Goal: Task Accomplishment & Management: Use online tool/utility

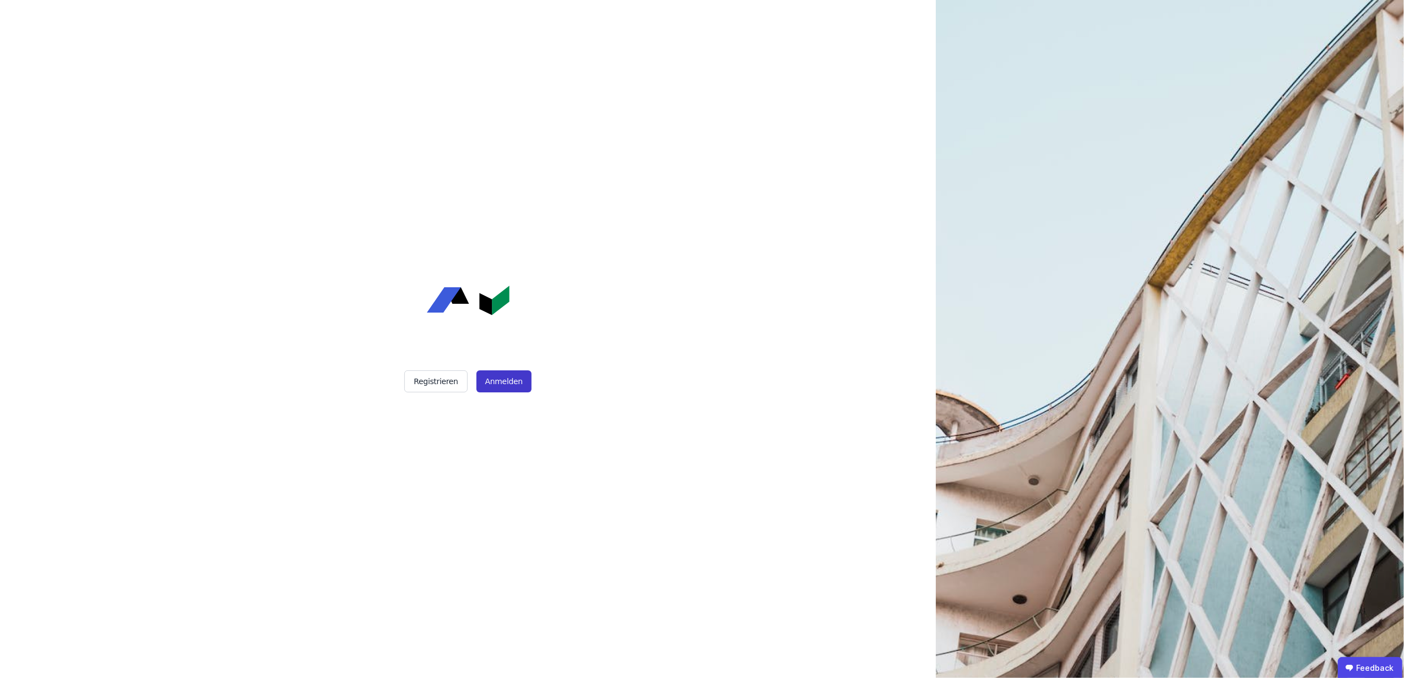
click at [491, 380] on button "Anmelden" at bounding box center [503, 382] width 55 height 22
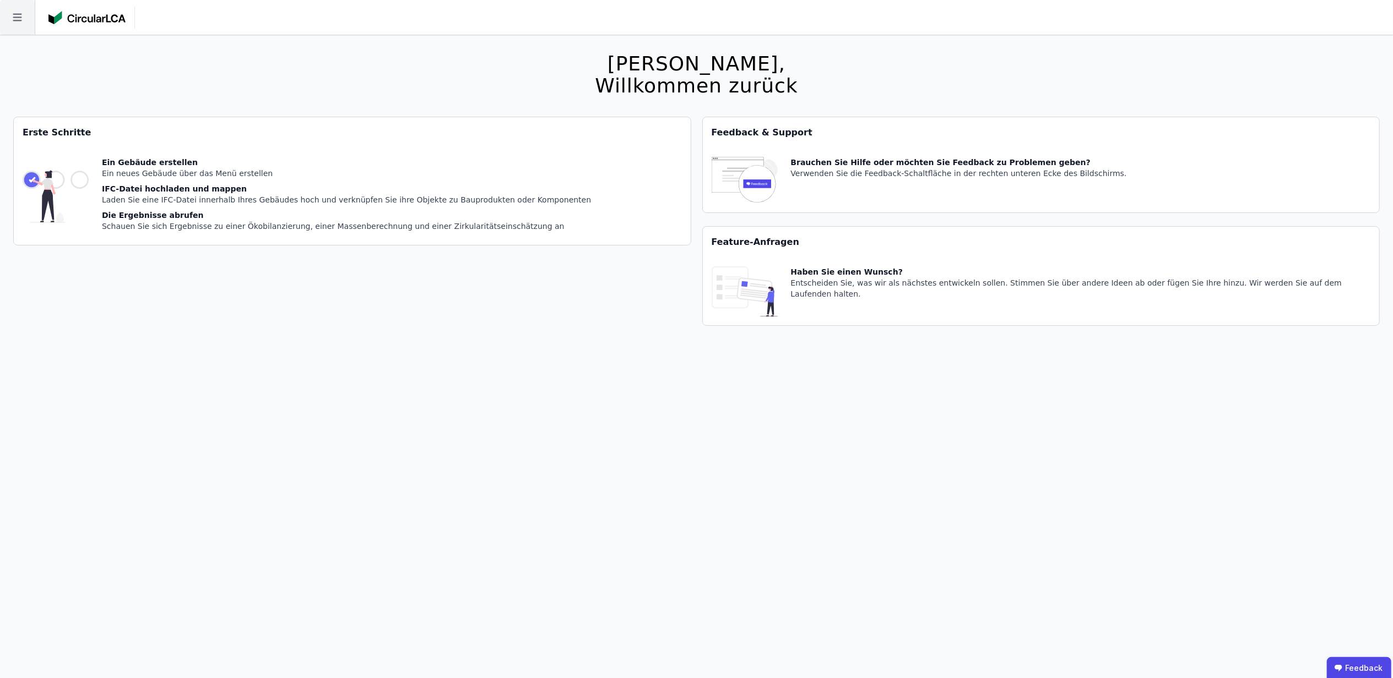
click at [13, 20] on icon at bounding box center [17, 18] width 9 height 8
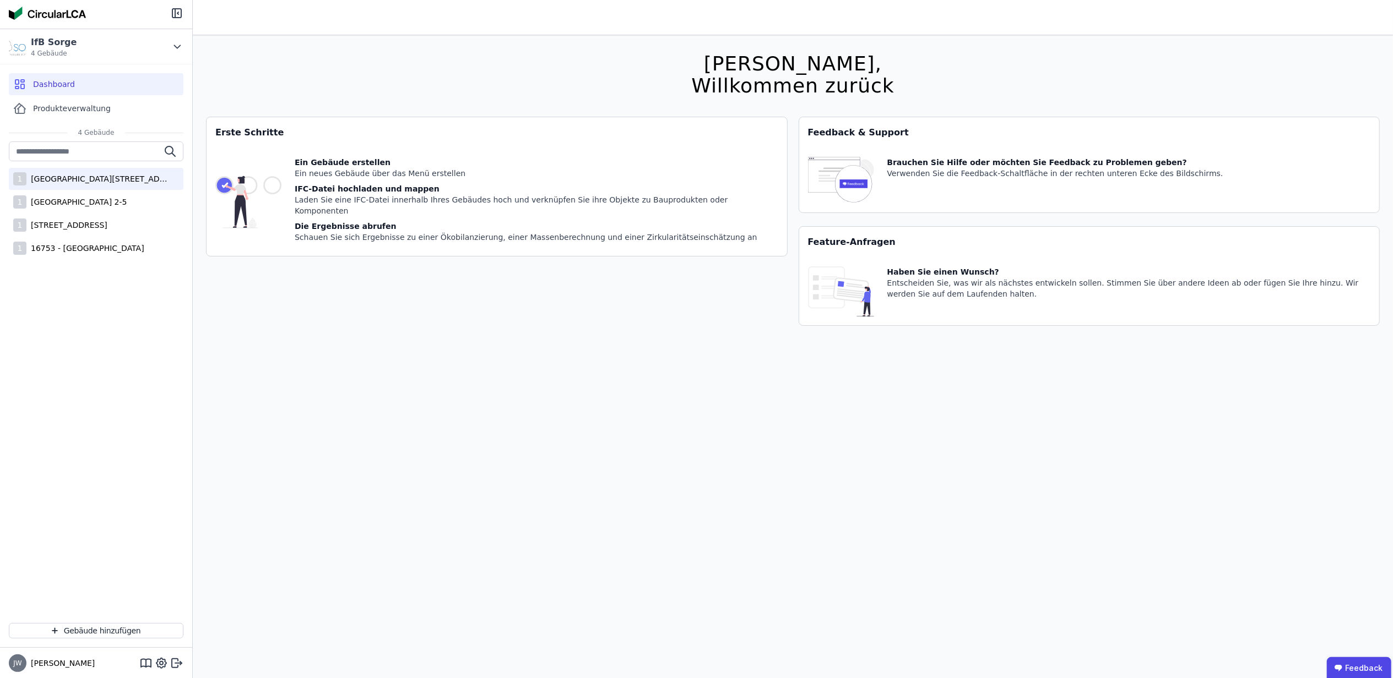
click at [81, 185] on div "1 [STREET_ADDRESS]" at bounding box center [96, 179] width 175 height 22
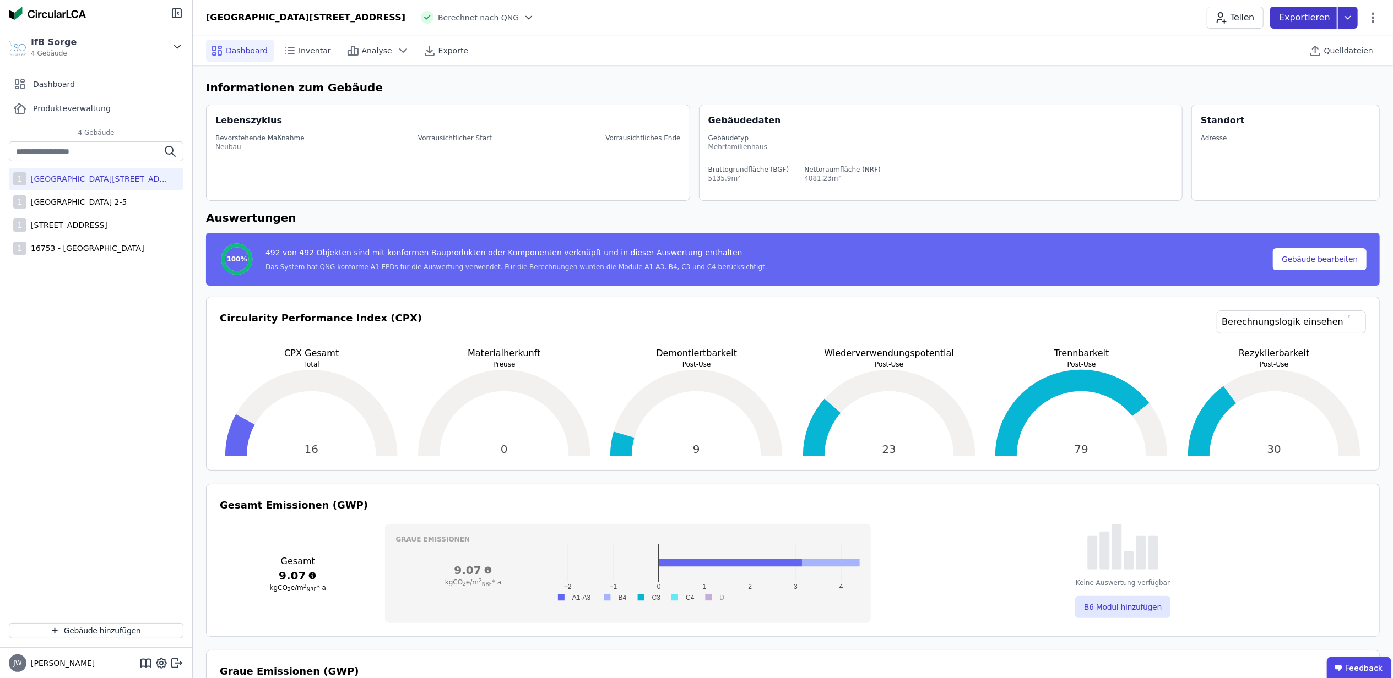
click at [1348, 18] on icon at bounding box center [1348, 17] width 6 height 3
click at [1293, 44] on div "DGNB Gebäuderessourcenpass" at bounding box center [1288, 43] width 120 height 11
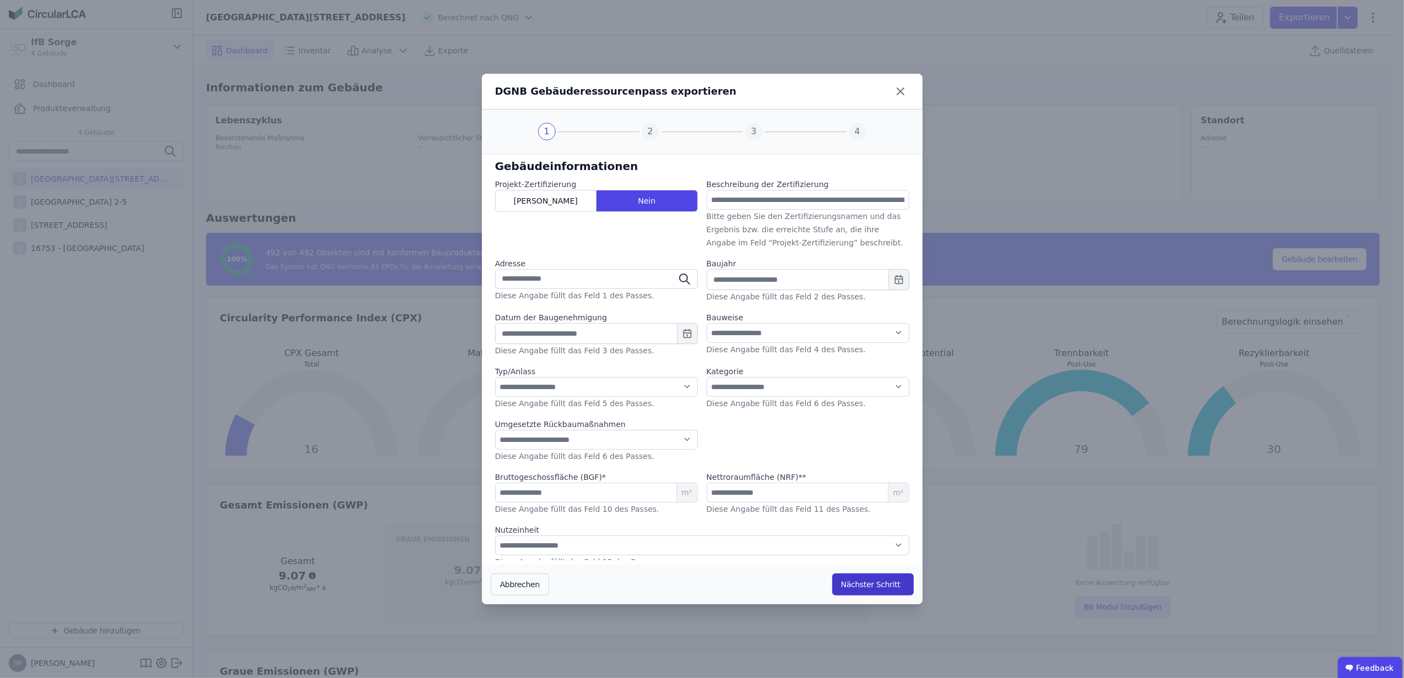
click at [851, 589] on button "Nächster Schritt" at bounding box center [872, 585] width 81 height 22
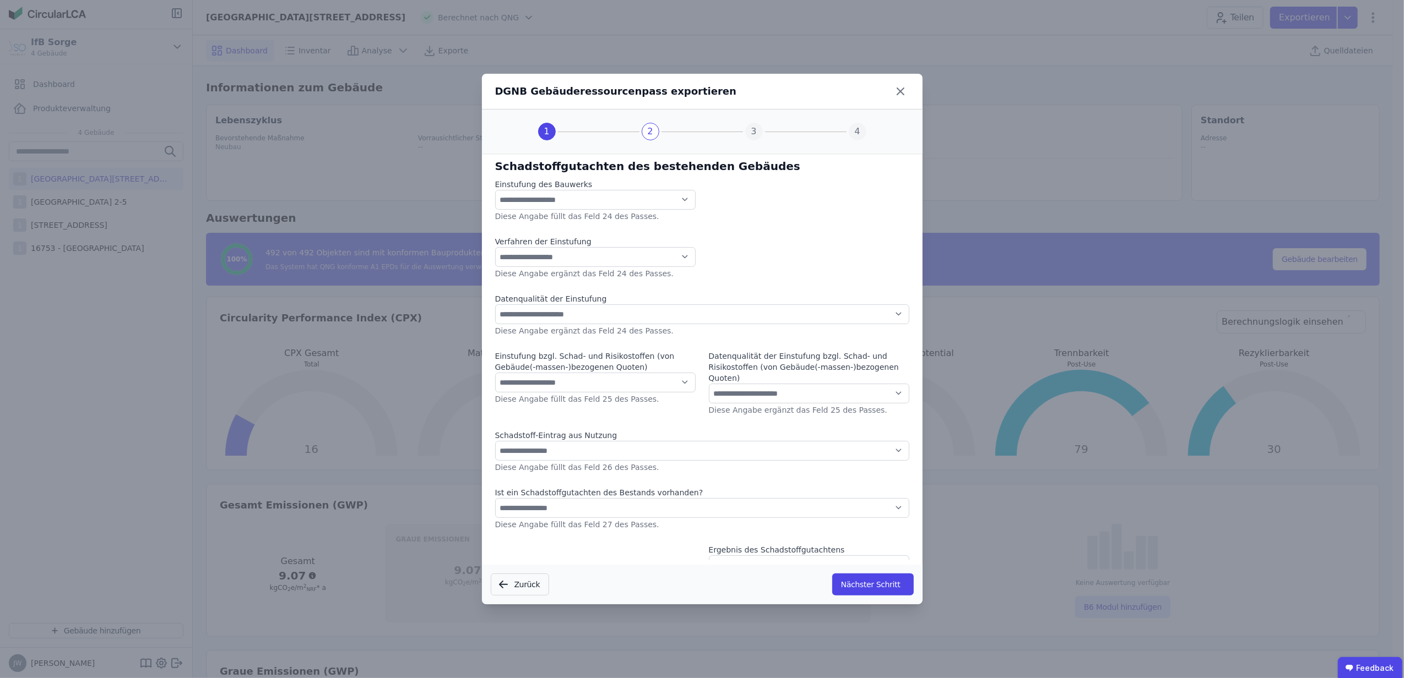
scroll to position [31, 0]
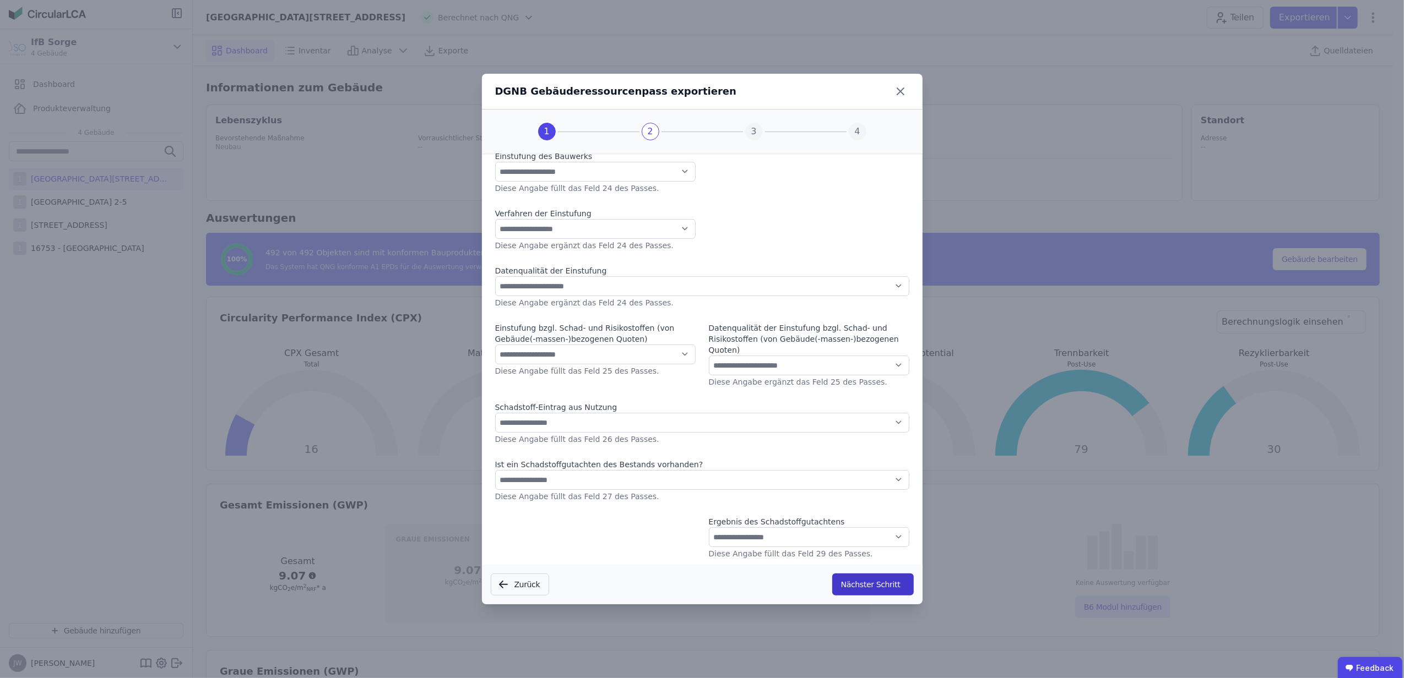
click at [868, 585] on button "Nächster Schritt" at bounding box center [872, 585] width 81 height 22
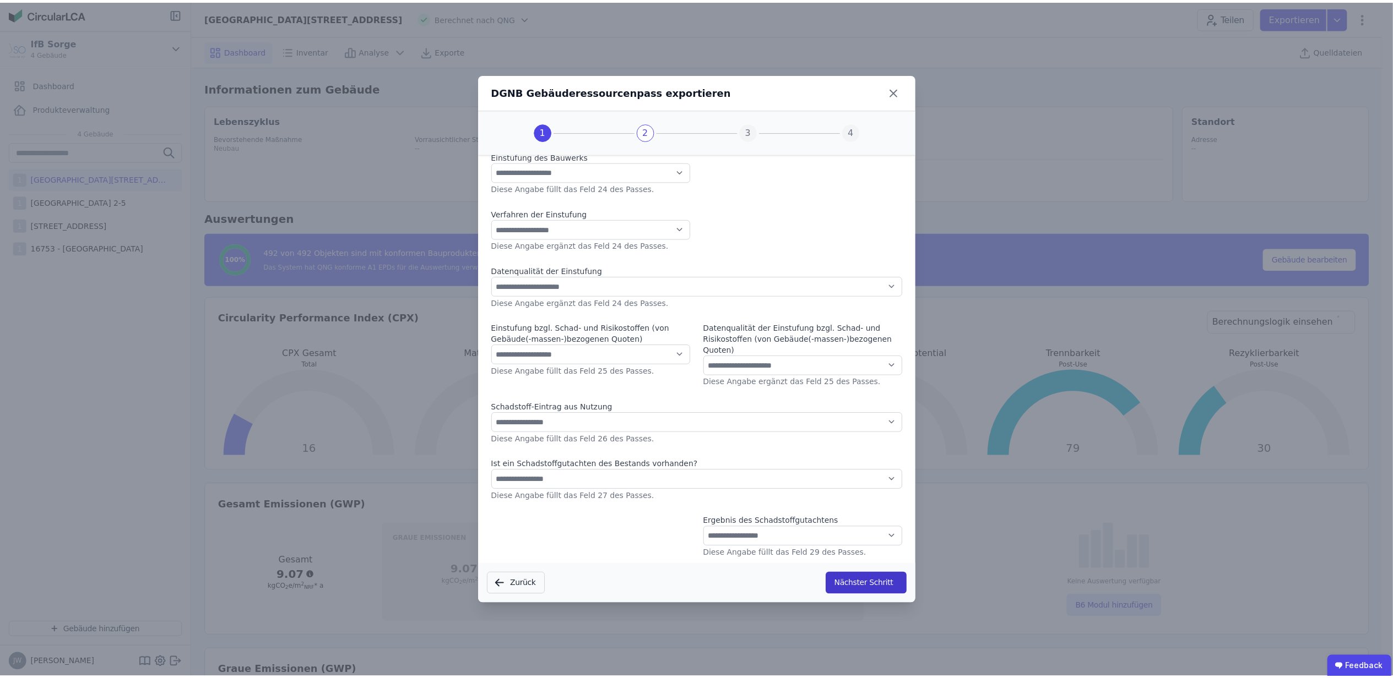
scroll to position [0, 0]
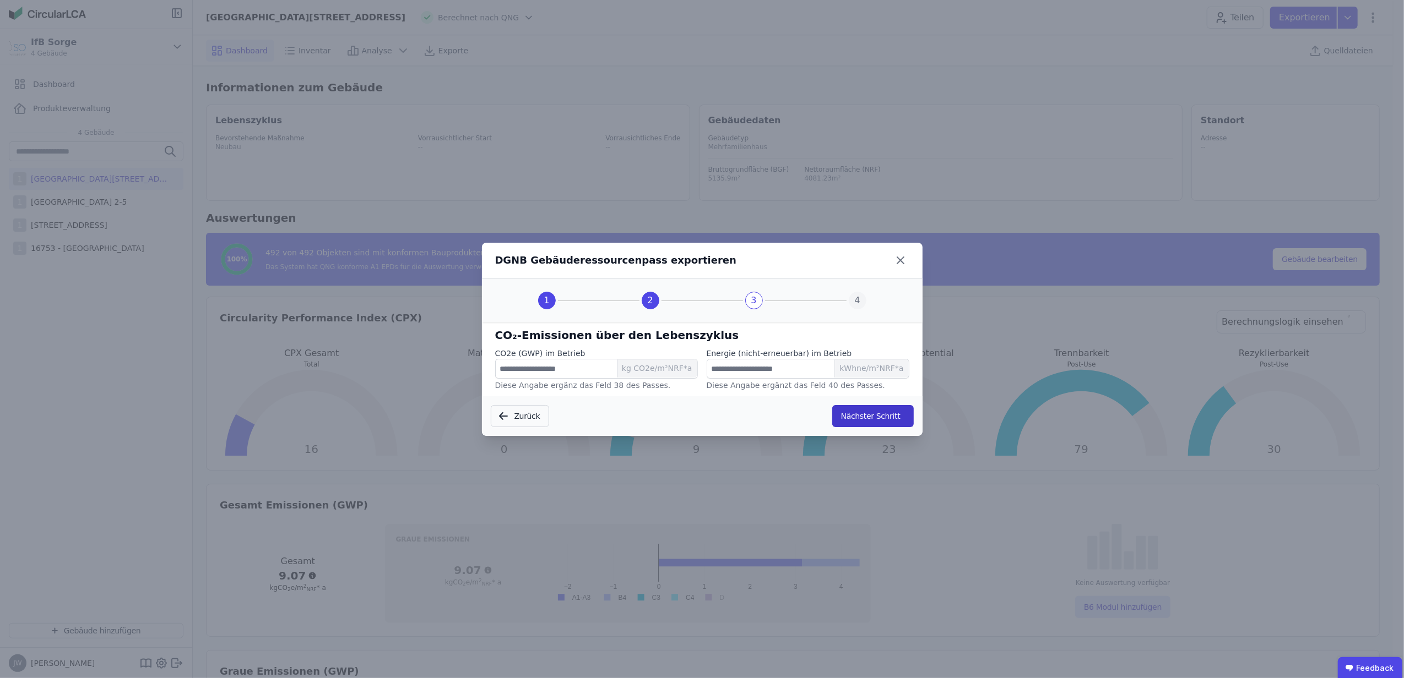
click at [876, 416] on button "Nächster Schritt" at bounding box center [872, 416] width 81 height 22
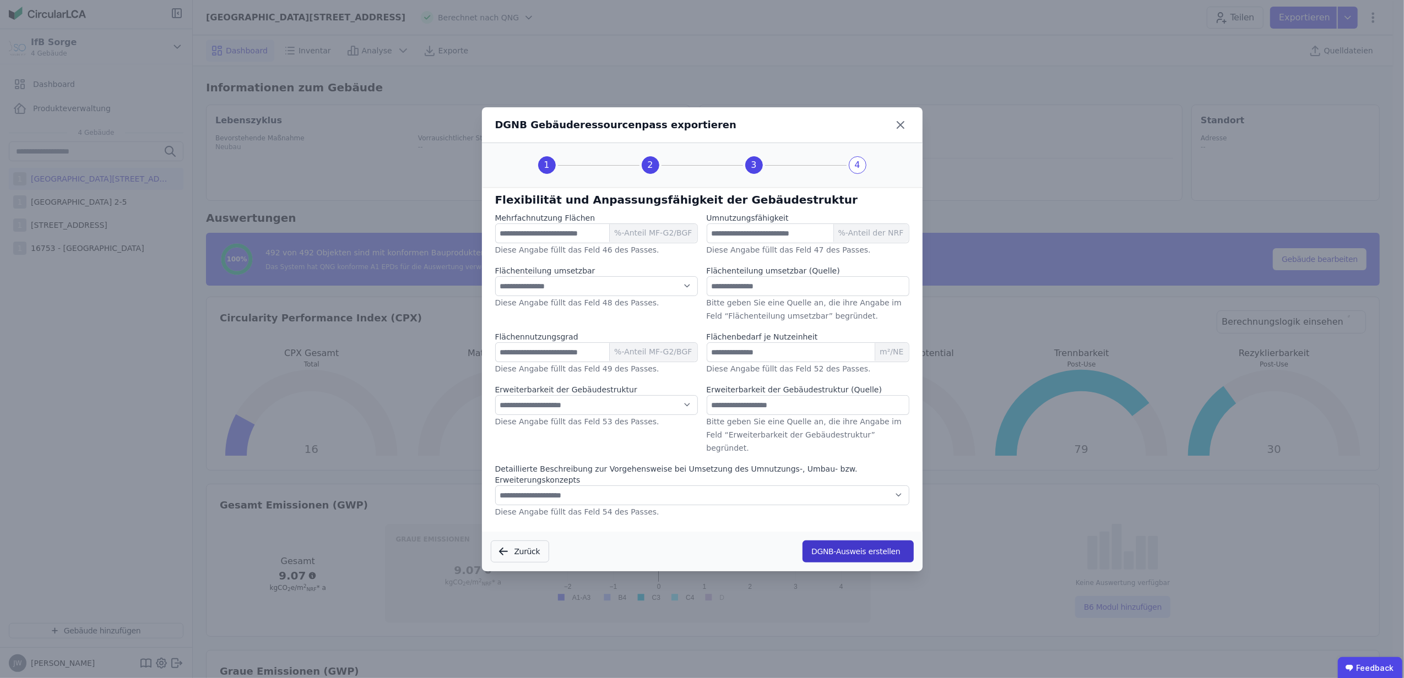
click at [829, 545] on button "DGNB-Ausweis erstellen" at bounding box center [857, 552] width 111 height 22
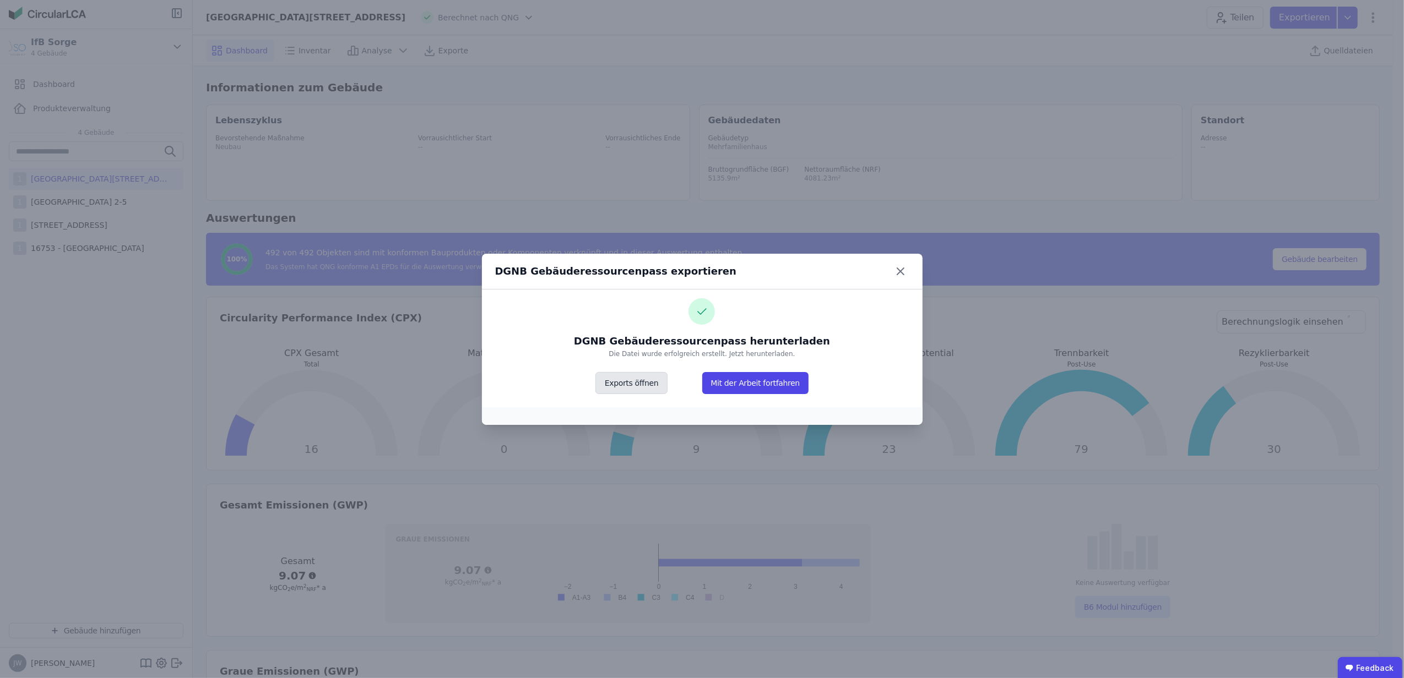
click at [640, 382] on button "Exports öffnen" at bounding box center [631, 383] width 72 height 22
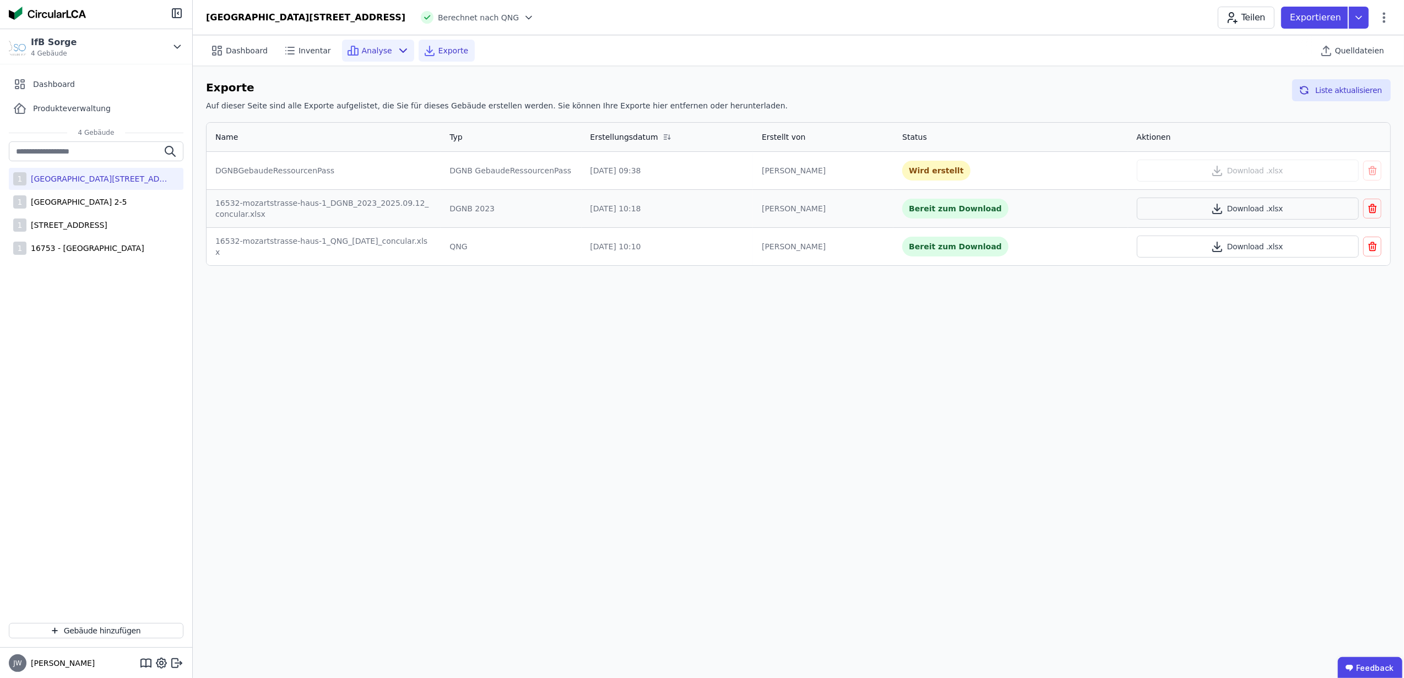
click at [365, 50] on span "Analyse" at bounding box center [377, 50] width 30 height 11
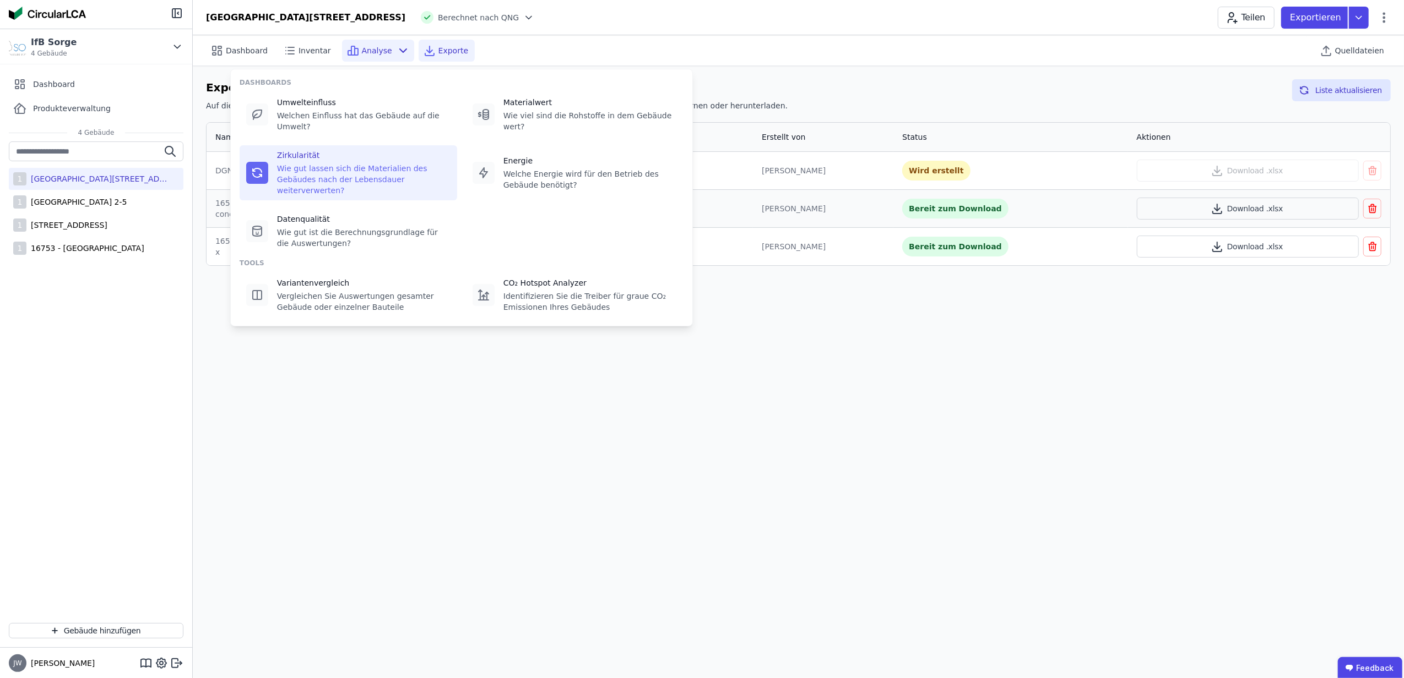
click at [258, 166] on icon at bounding box center [257, 172] width 13 height 13
